Goal: Task Accomplishment & Management: Use online tool/utility

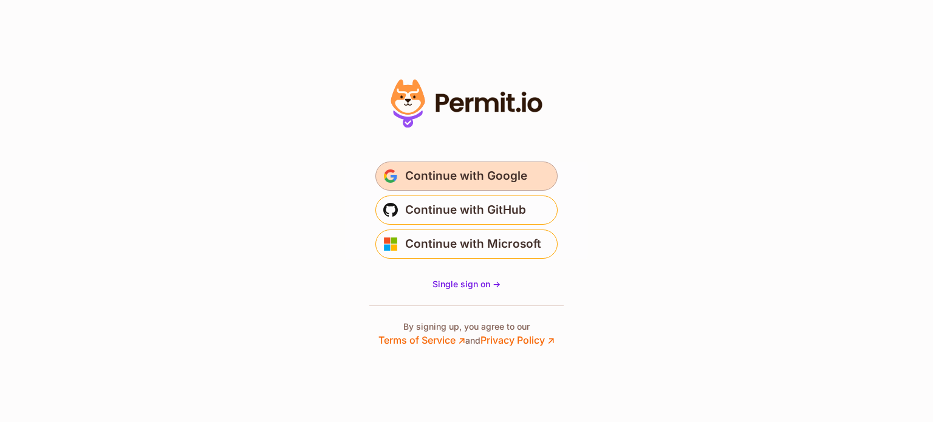
click at [459, 165] on button "Continue with Google" at bounding box center [467, 176] width 182 height 29
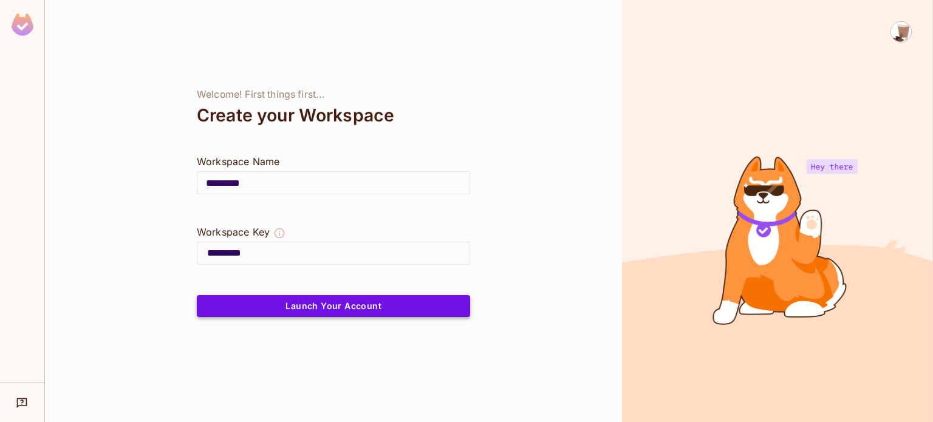
click at [344, 303] on button "Launch Your Account" at bounding box center [333, 306] width 273 height 22
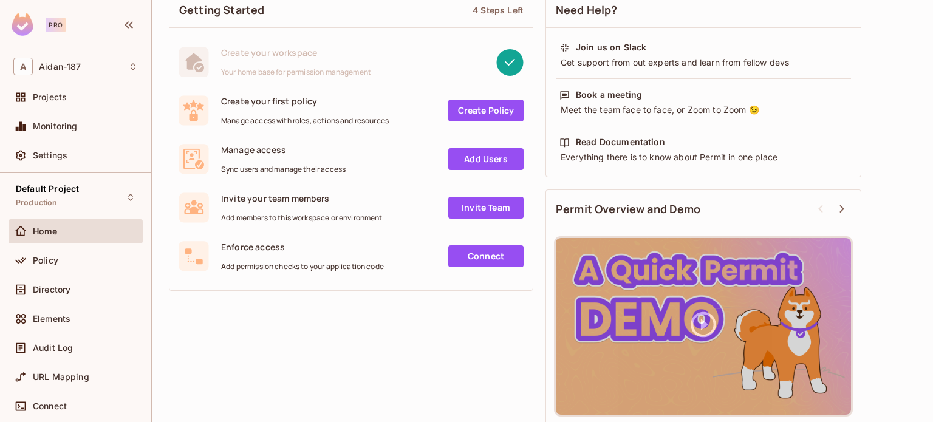
scroll to position [105, 0]
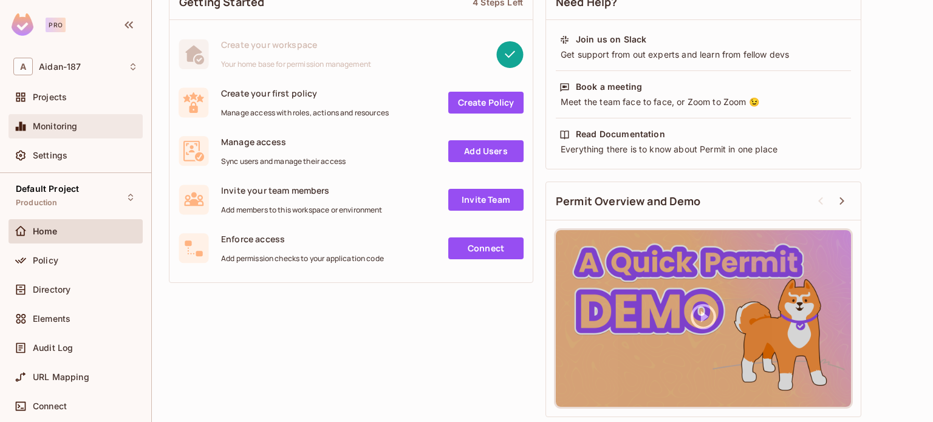
click at [84, 134] on div "Monitoring" at bounding box center [76, 126] width 134 height 24
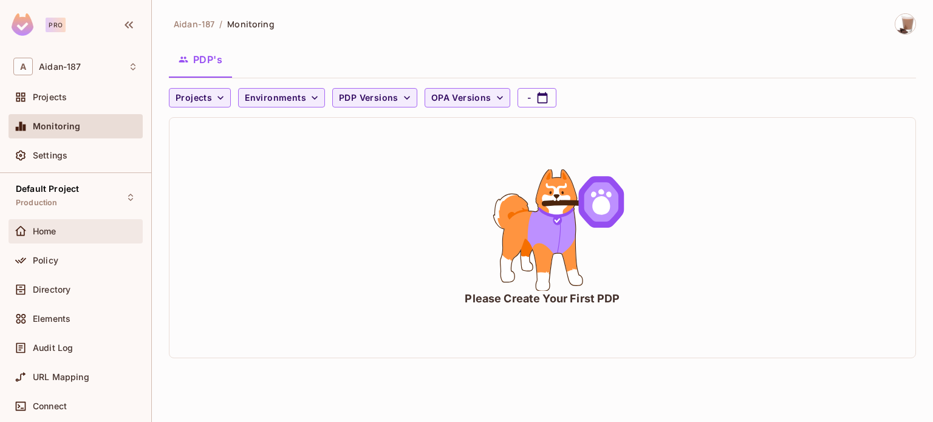
click at [66, 229] on div "Home" at bounding box center [85, 232] width 105 height 10
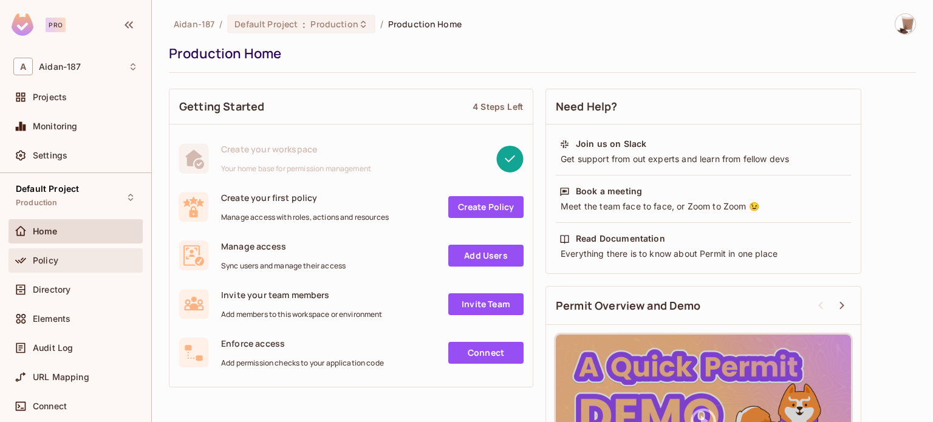
click at [56, 263] on div "Policy" at bounding box center [85, 261] width 105 height 10
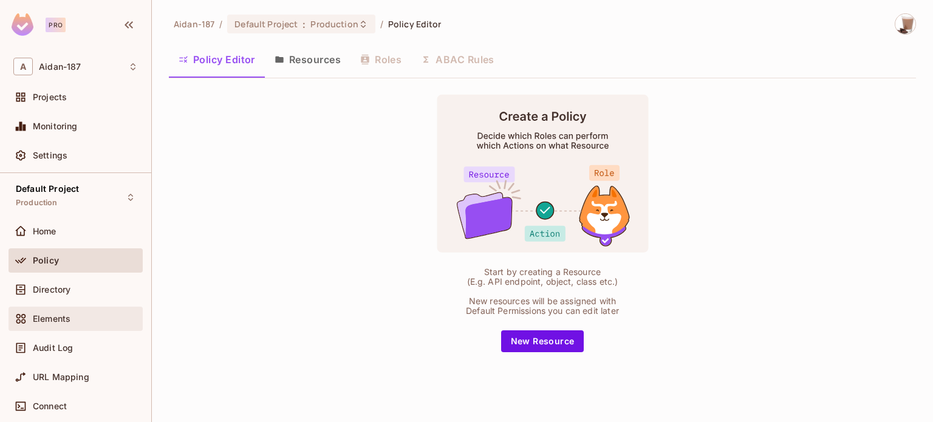
click at [59, 308] on div "Elements" at bounding box center [76, 319] width 134 height 24
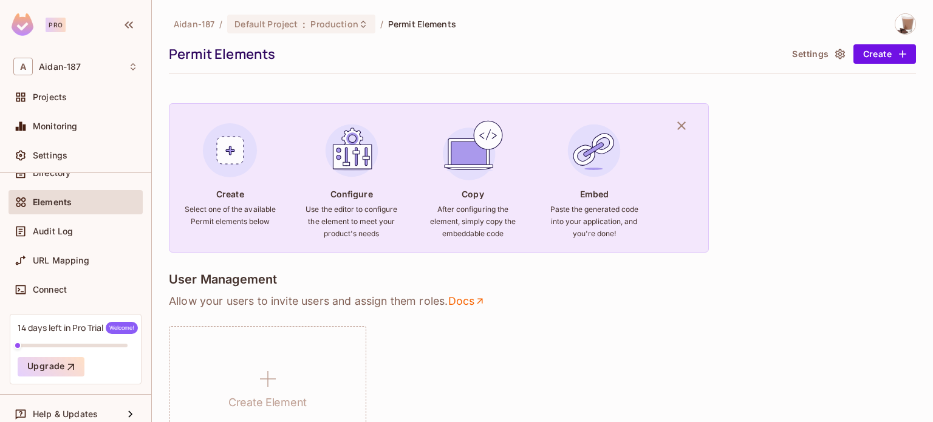
scroll to position [122, 0]
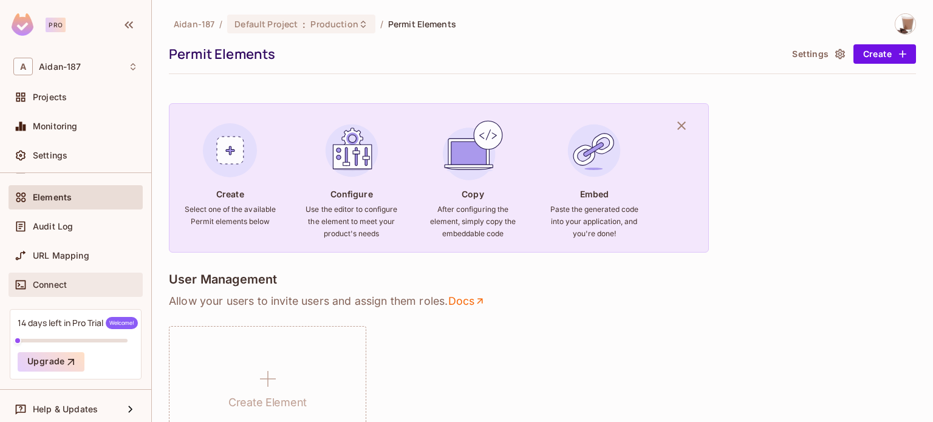
click at [65, 289] on span "Connect" at bounding box center [50, 285] width 34 height 10
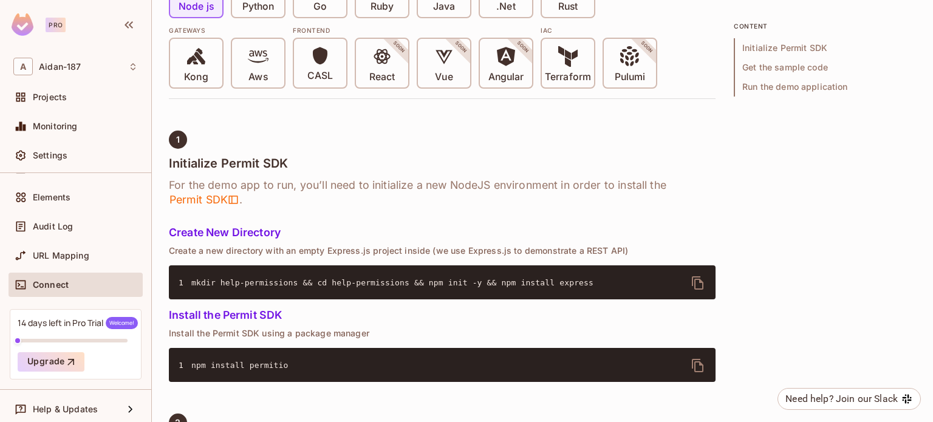
scroll to position [425, 0]
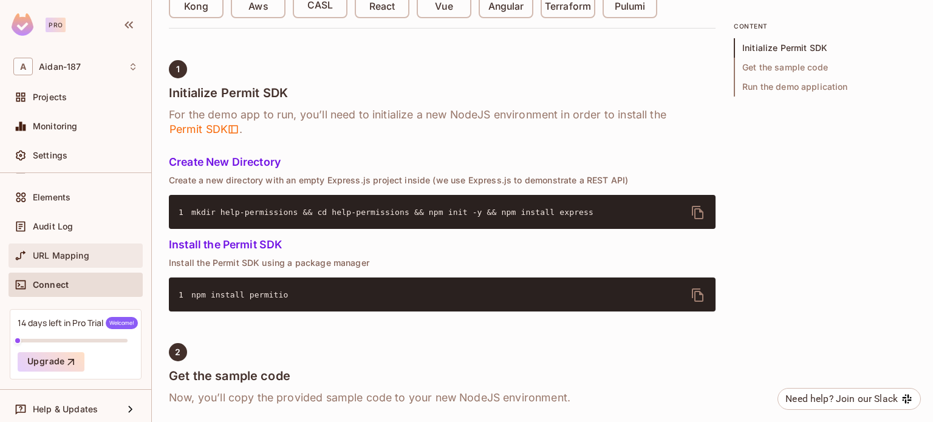
click at [42, 251] on span "URL Mapping" at bounding box center [61, 256] width 57 height 10
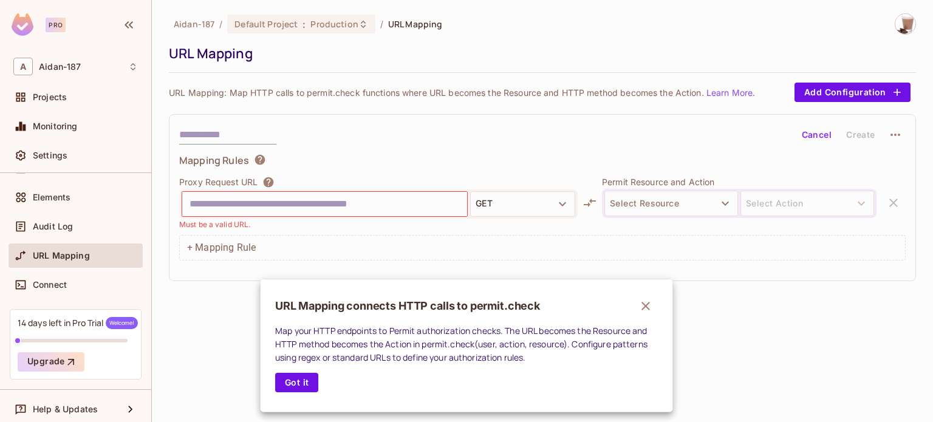
click at [64, 222] on div at bounding box center [466, 211] width 933 height 422
